Goal: Navigation & Orientation: Understand site structure

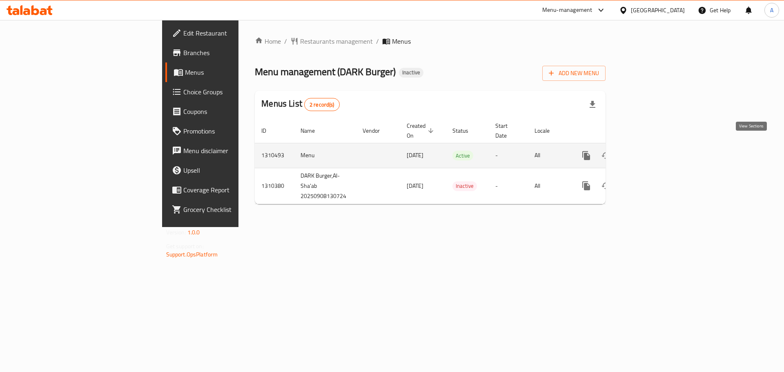
click at [655, 152] on link "enhanced table" at bounding box center [645, 156] width 20 height 20
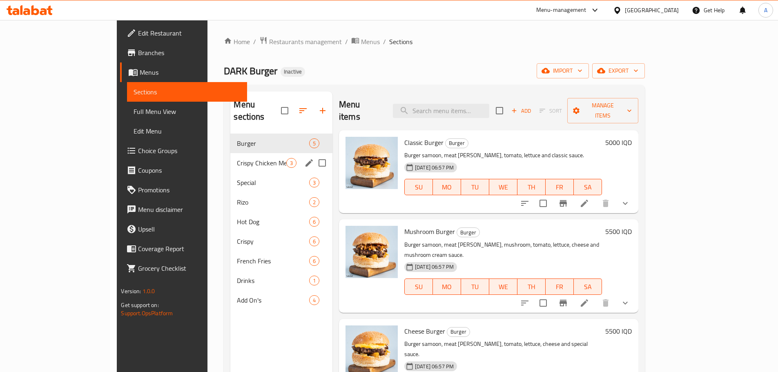
click at [237, 158] on span "Crispy Chicken Meals" at bounding box center [261, 163] width 49 height 10
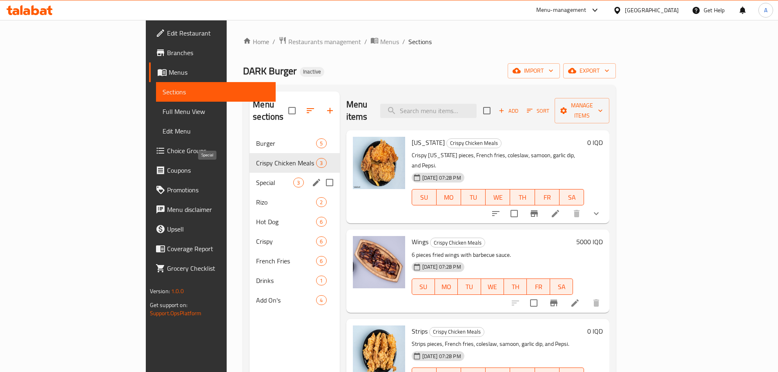
click at [256, 178] on span "Special" at bounding box center [274, 183] width 37 height 10
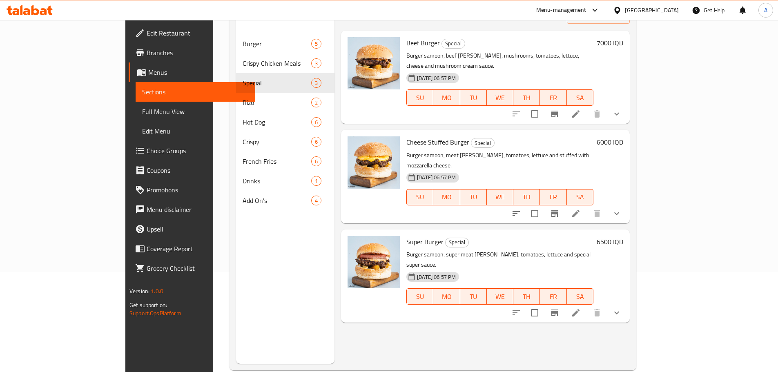
scroll to position [73, 0]
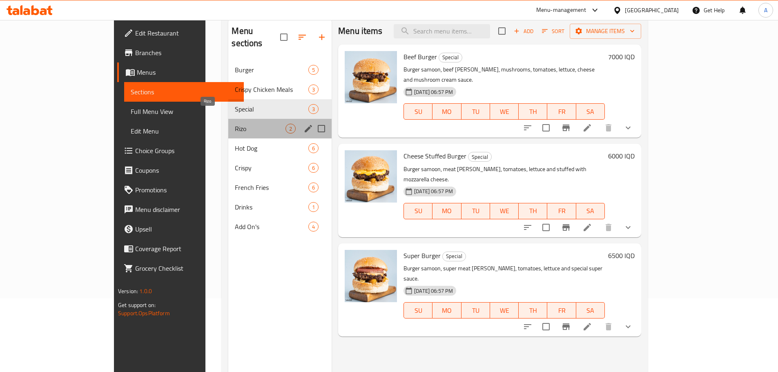
click at [235, 124] on span "Rizo" at bounding box center [260, 129] width 51 height 10
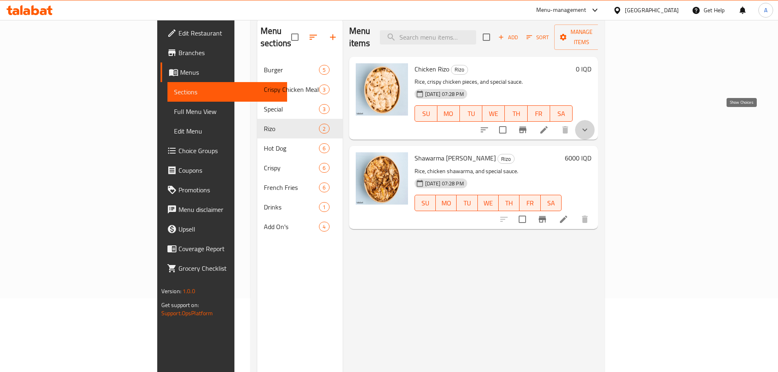
click at [590, 125] on icon "show more" at bounding box center [585, 130] width 10 height 10
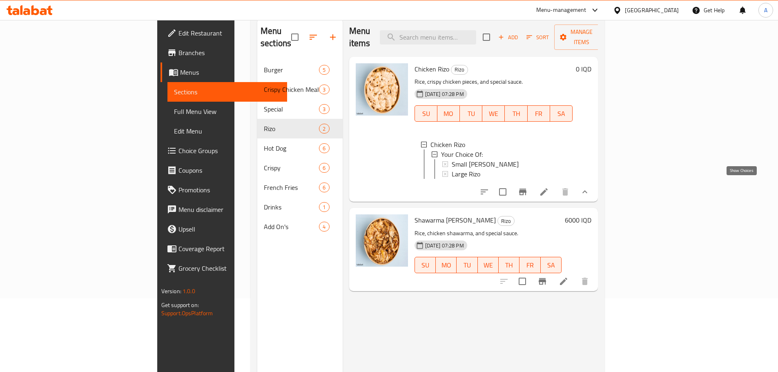
click at [590, 188] on icon "show more" at bounding box center [585, 192] width 10 height 10
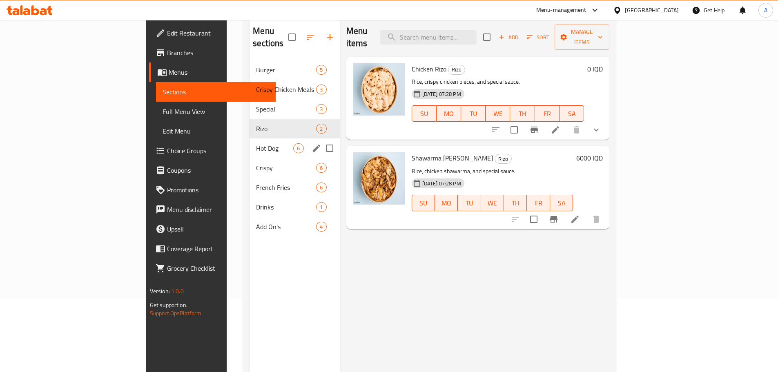
click at [256, 143] on span "Hot Dog" at bounding box center [274, 148] width 37 height 10
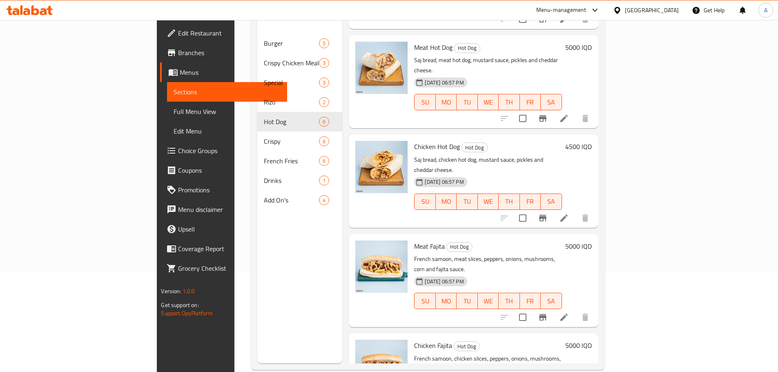
scroll to position [114, 0]
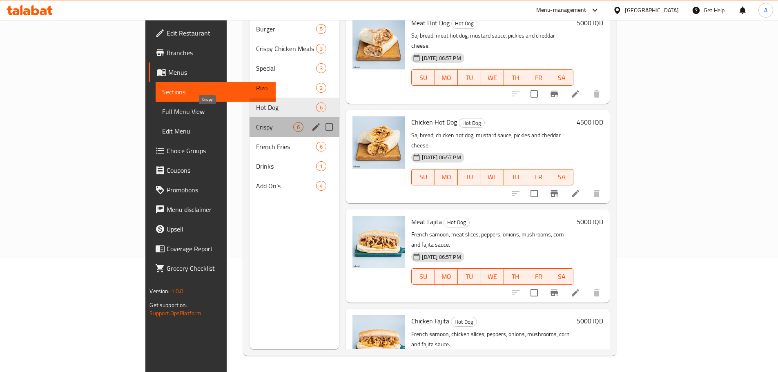
click at [256, 122] on span "Crispy" at bounding box center [274, 127] width 37 height 10
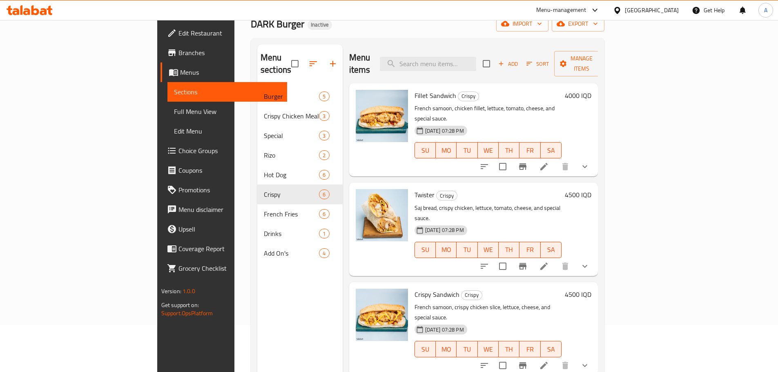
scroll to position [33, 0]
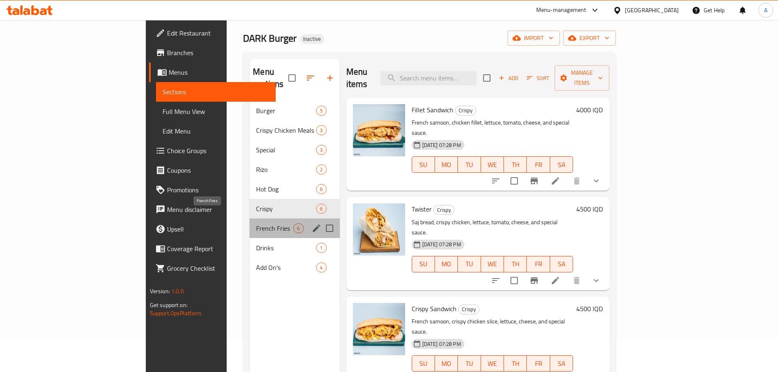
click at [256, 223] on span "French Fries" at bounding box center [274, 228] width 37 height 10
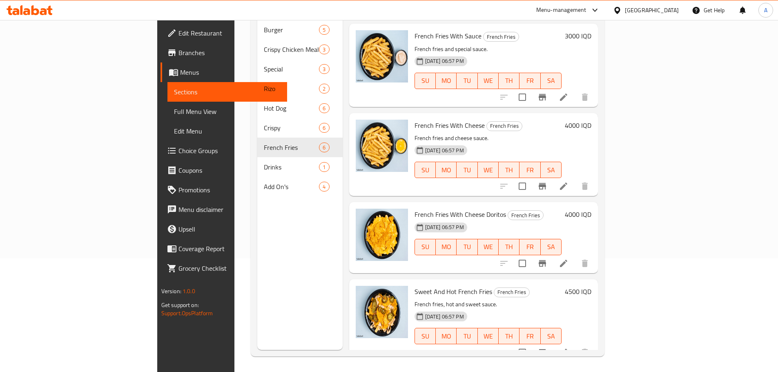
scroll to position [114, 0]
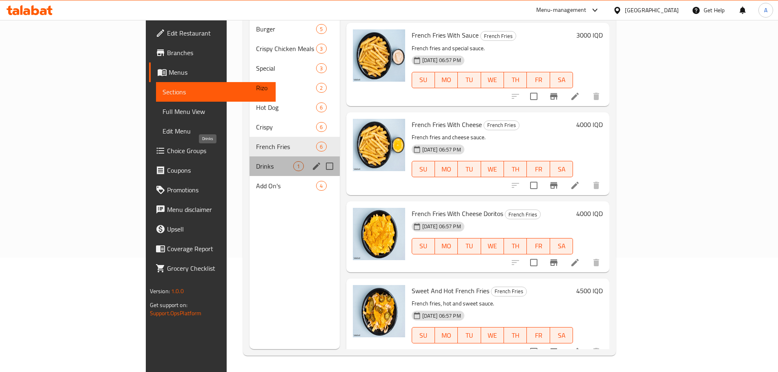
click at [256, 161] on span "Drinks" at bounding box center [274, 166] width 37 height 10
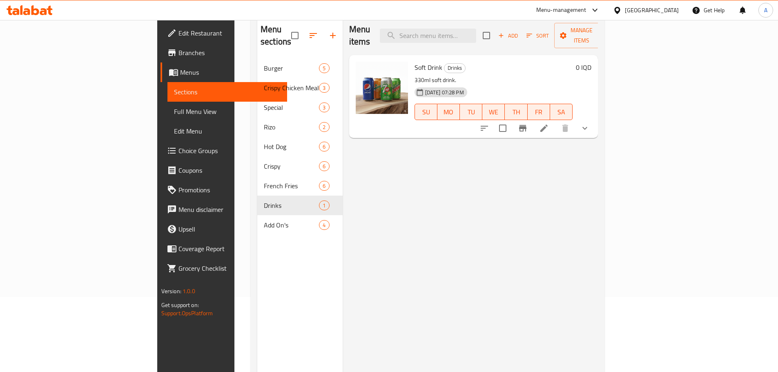
scroll to position [82, 0]
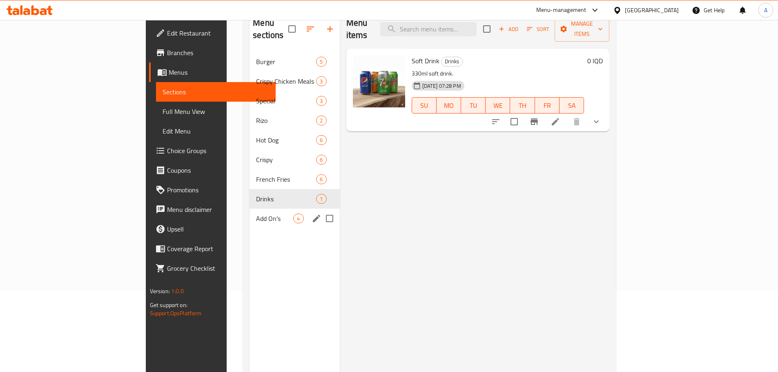
click at [256, 214] on span "Add On's" at bounding box center [274, 219] width 37 height 10
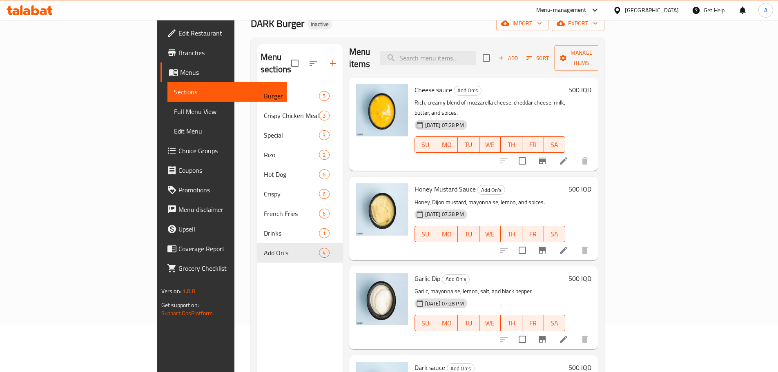
scroll to position [33, 0]
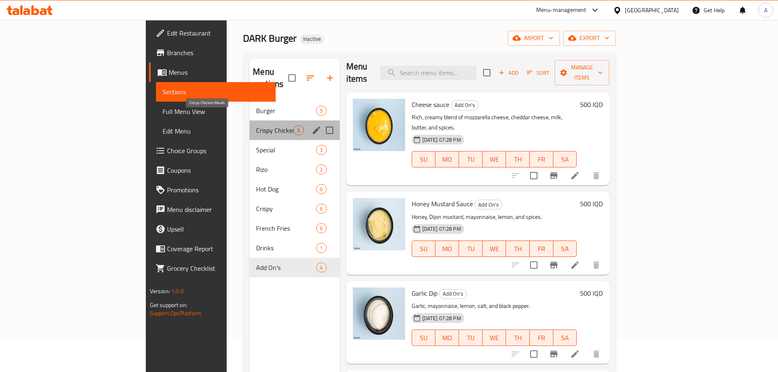
click at [256, 125] on span "Crispy Chicken Meals" at bounding box center [274, 130] width 37 height 10
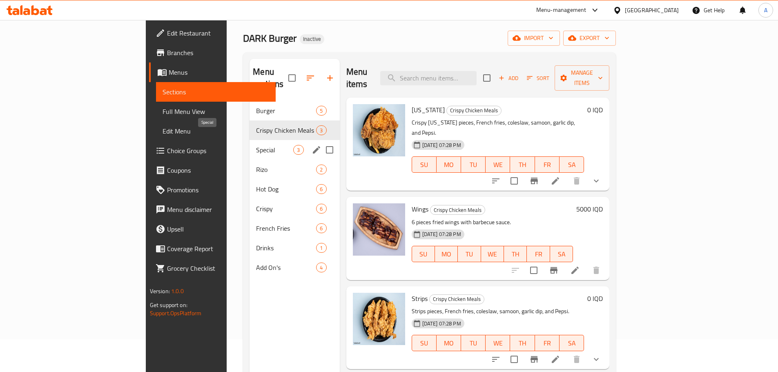
click at [256, 145] on span "Special" at bounding box center [274, 150] width 37 height 10
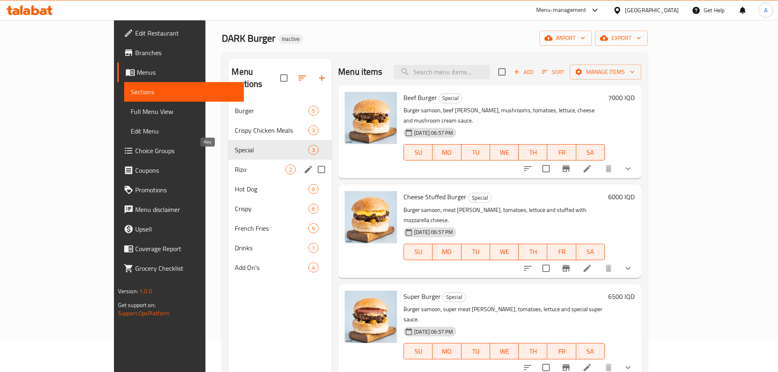
click at [235, 165] on span "Rizo" at bounding box center [260, 170] width 51 height 10
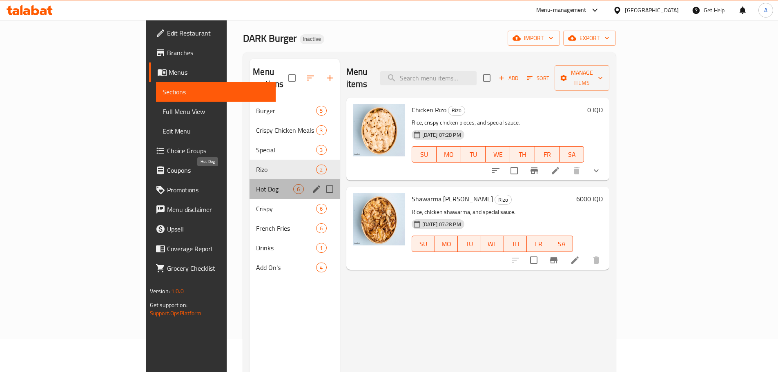
click at [256, 184] on span "Hot Dog" at bounding box center [274, 189] width 37 height 10
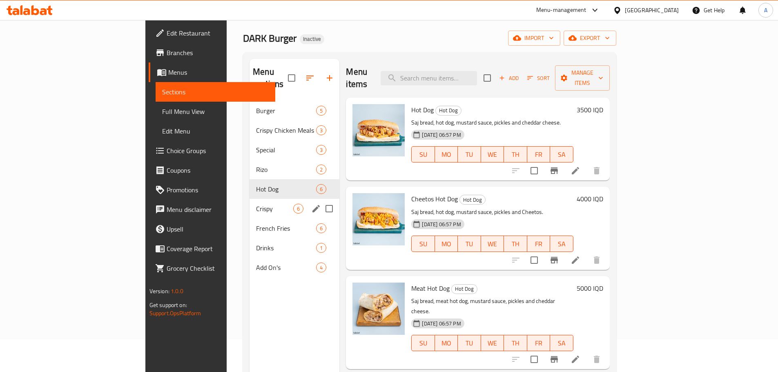
click at [256, 204] on span "Crispy" at bounding box center [274, 209] width 37 height 10
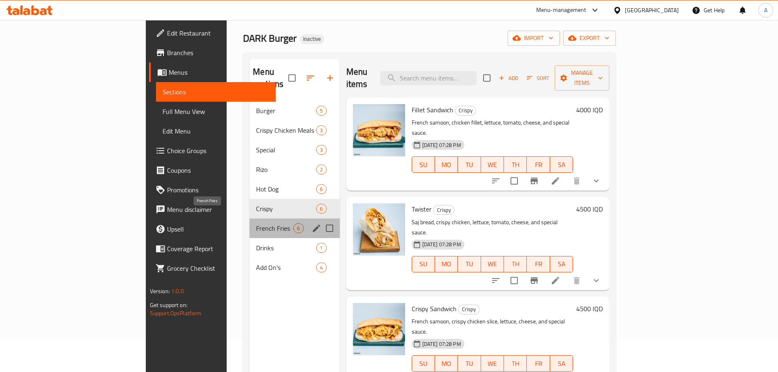
click at [256, 223] on span "French Fries" at bounding box center [274, 228] width 37 height 10
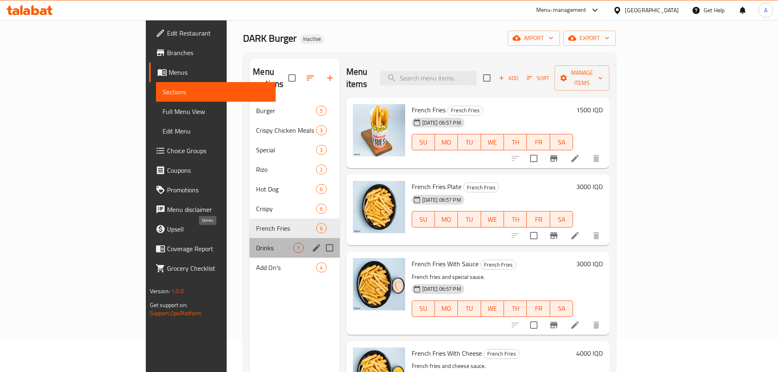
click at [256, 243] on span "Drinks" at bounding box center [274, 248] width 37 height 10
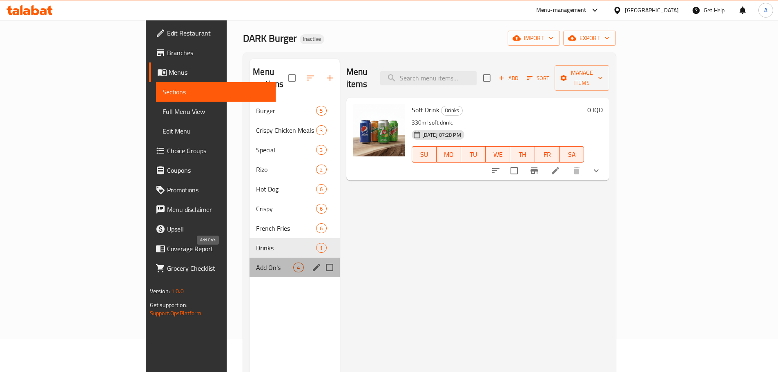
click at [256, 263] on span "Add On's" at bounding box center [274, 268] width 37 height 10
